Goal: Task Accomplishment & Management: Complete application form

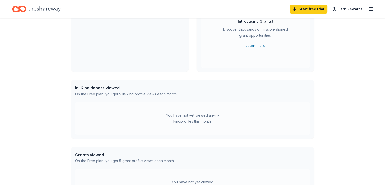
scroll to position [61, 0]
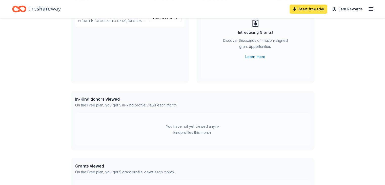
click at [290, 8] on link "Start free trial" at bounding box center [309, 9] width 38 height 9
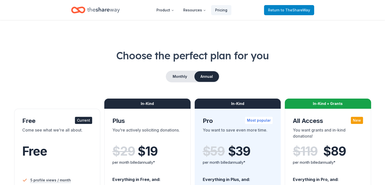
click at [289, 10] on span "to TheShareWay" at bounding box center [295, 10] width 29 height 4
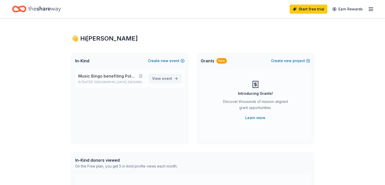
click at [162, 81] on span "event" at bounding box center [167, 78] width 10 height 4
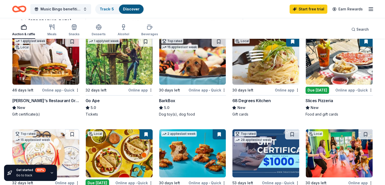
scroll to position [67, 0]
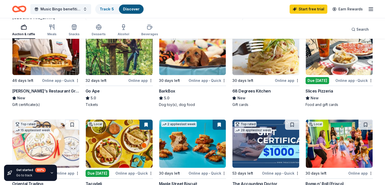
click at [183, 75] on img at bounding box center [192, 51] width 67 height 48
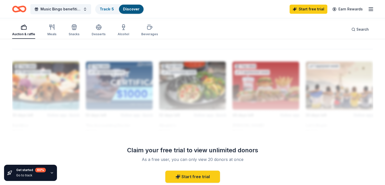
scroll to position [431, 0]
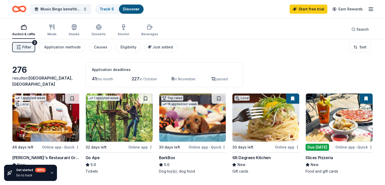
scroll to position [0, 0]
click at [173, 49] on span "Just added" at bounding box center [163, 47] width 20 height 4
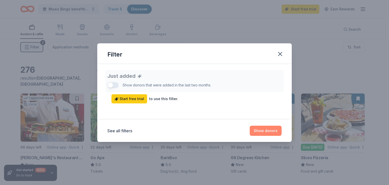
click at [279, 136] on button "Show donors" at bounding box center [266, 131] width 32 height 10
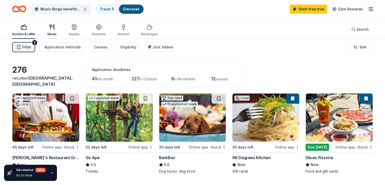
click at [56, 33] on div "Meals" at bounding box center [51, 30] width 9 height 12
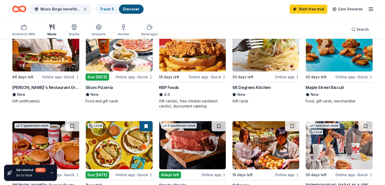
scroll to position [83, 0]
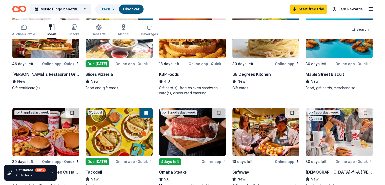
click at [322, 58] on img at bounding box center [339, 34] width 67 height 48
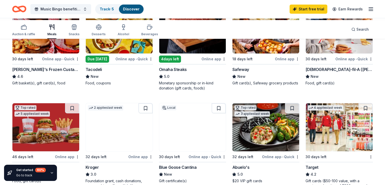
scroll to position [186, 0]
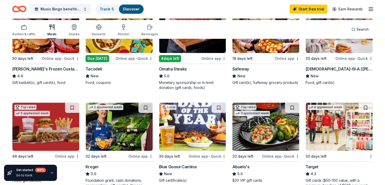
click at [44, 53] on img at bounding box center [45, 29] width 67 height 48
click at [323, 53] on img at bounding box center [339, 29] width 67 height 48
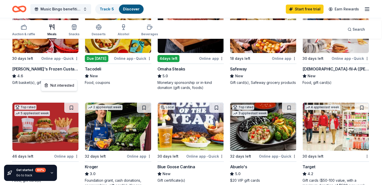
scroll to position [217, 0]
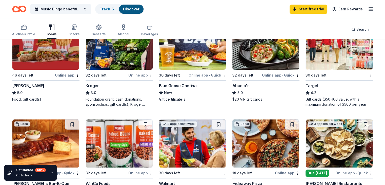
scroll to position [268, 0]
click at [188, 70] on img at bounding box center [192, 46] width 67 height 48
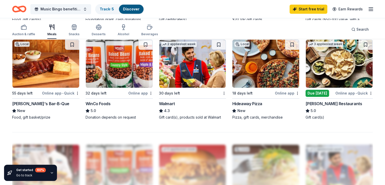
scroll to position [348, 0]
click at [185, 9] on div "Blue Goose Cantina" at bounding box center [178, 6] width 38 height 6
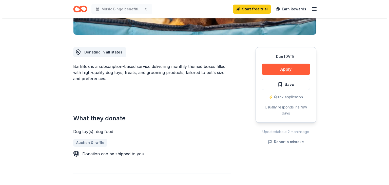
scroll to position [139, 0]
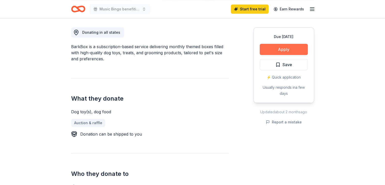
click at [270, 55] on button "Apply" at bounding box center [284, 49] width 48 height 11
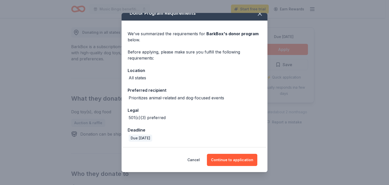
scroll to position [50, 0]
click at [240, 154] on button "Continue to application" at bounding box center [232, 160] width 50 height 12
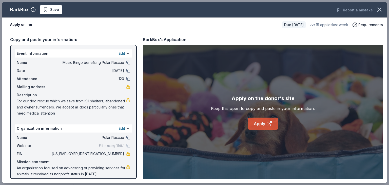
click at [267, 129] on link "Apply" at bounding box center [263, 124] width 31 height 12
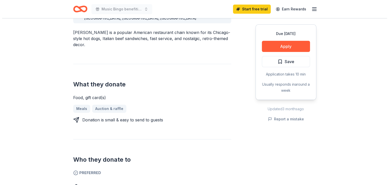
scroll to position [165, 0]
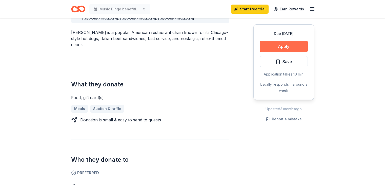
click at [277, 52] on button "Apply" at bounding box center [284, 46] width 48 height 11
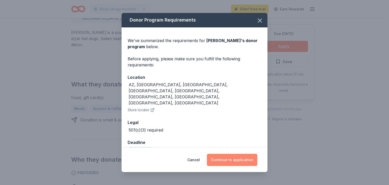
click at [246, 154] on button "Continue to application" at bounding box center [232, 160] width 50 height 12
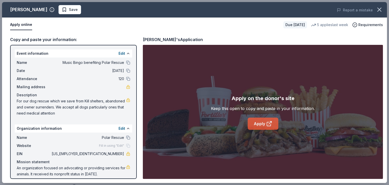
click at [266, 130] on link "Apply" at bounding box center [263, 124] width 31 height 12
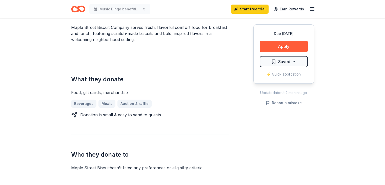
scroll to position [181, 0]
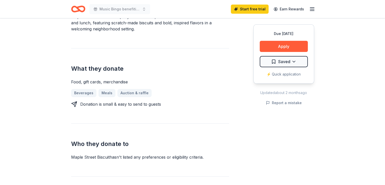
click at [104, 46] on span "Donating in AL (Daphne, Homewood, Madison, Mobile); FL; GA (Alpharetta, Atlanta…" at bounding box center [149, 39] width 135 height 102
click at [102, 44] on span "Donating in AL (Daphne, Homewood, Madison, Mobile); FL; GA (Alpharetta, Atlanta…" at bounding box center [149, 39] width 135 height 102
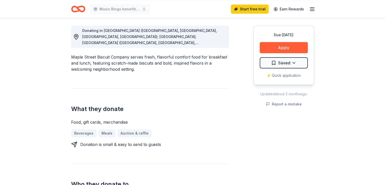
scroll to position [140, 0]
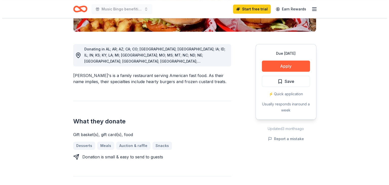
scroll to position [138, 0]
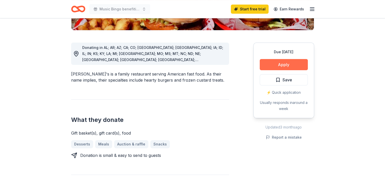
click at [278, 70] on button "Apply" at bounding box center [284, 64] width 48 height 11
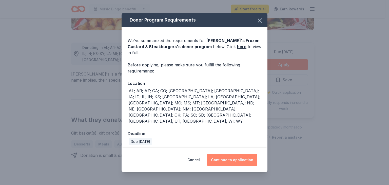
click at [243, 154] on button "Continue to application" at bounding box center [232, 160] width 50 height 12
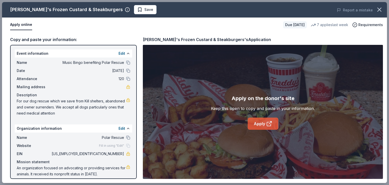
click at [267, 130] on link "Apply" at bounding box center [263, 124] width 31 height 12
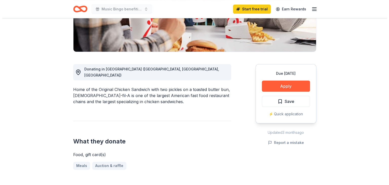
scroll to position [119, 0]
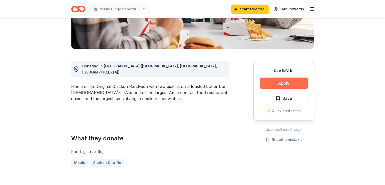
click at [280, 89] on button "Apply" at bounding box center [284, 83] width 48 height 11
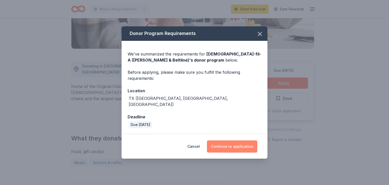
click at [237, 153] on button "Continue to application" at bounding box center [232, 146] width 50 height 12
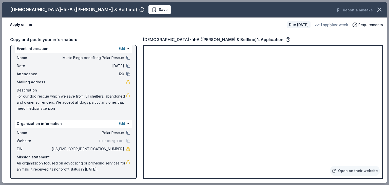
scroll to position [67, 0]
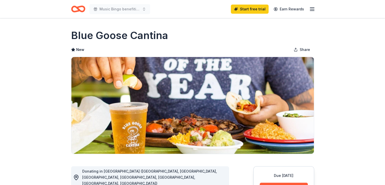
scroll to position [9, 0]
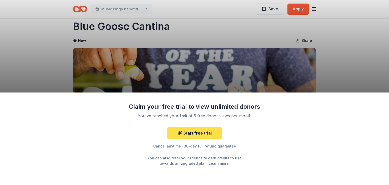
click at [194, 127] on link "Start free trial" at bounding box center [194, 133] width 55 height 12
click at [201, 127] on link "Start free trial" at bounding box center [194, 133] width 55 height 12
click at [251, 34] on div "Claim your free trial to view unlimited donors You've reached your limit of 5 f…" at bounding box center [194, 92] width 389 height 185
click at [296, 9] on div "Claim your free trial to view unlimited donors You've reached your limit of 5 f…" at bounding box center [194, 92] width 389 height 185
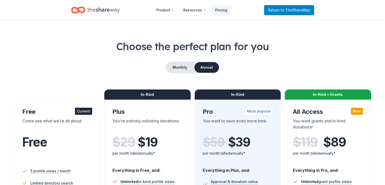
click at [285, 12] on span "to TheShareWay" at bounding box center [295, 10] width 29 height 4
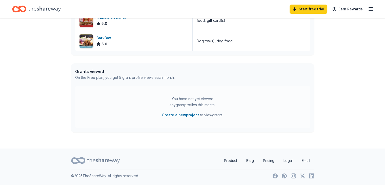
scroll to position [231, 0]
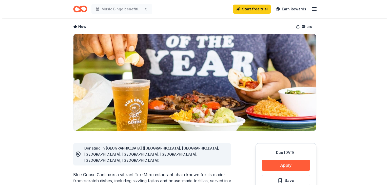
scroll to position [52, 0]
